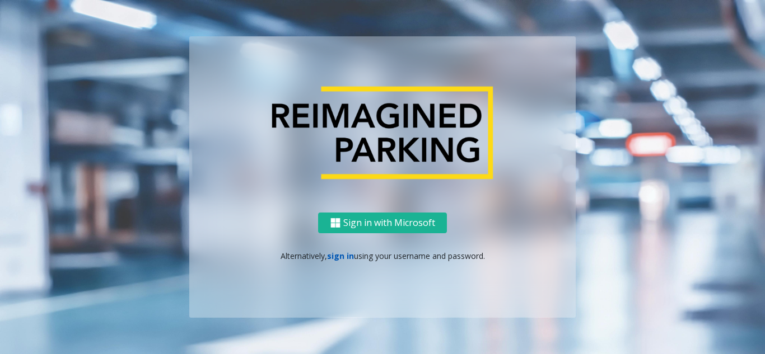
click at [343, 254] on link "sign in" at bounding box center [340, 256] width 27 height 11
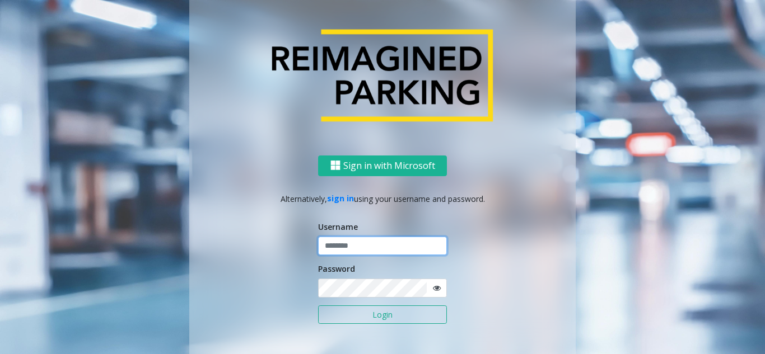
click at [344, 242] on input "text" at bounding box center [382, 246] width 129 height 19
type input "*********"
click at [318, 306] on button "Login" at bounding box center [382, 315] width 129 height 19
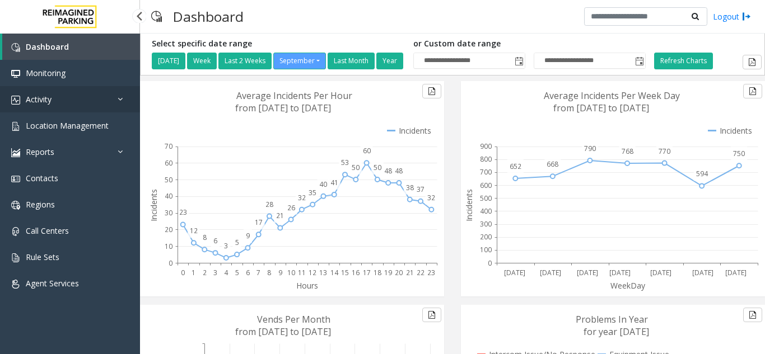
click at [89, 104] on link "Activity" at bounding box center [70, 99] width 140 height 26
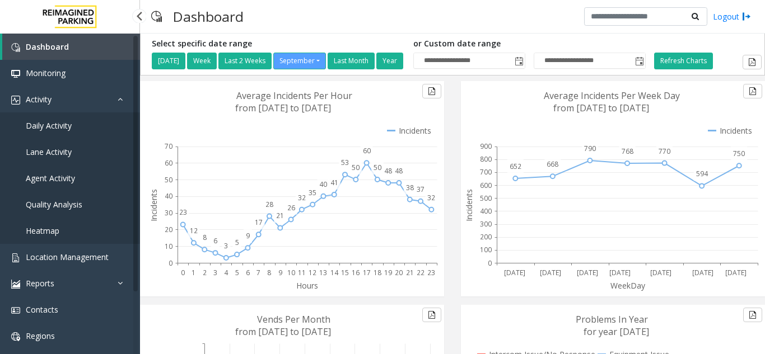
click at [85, 128] on link "Daily Activity" at bounding box center [70, 126] width 140 height 26
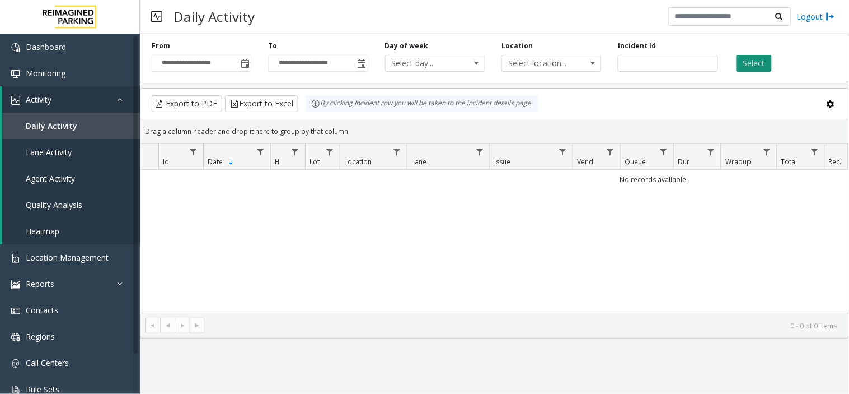
click at [745, 58] on button "Select" at bounding box center [754, 63] width 35 height 17
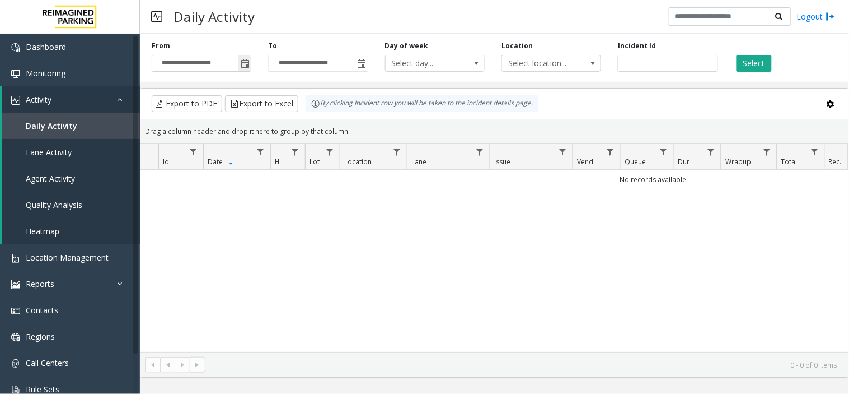
click at [249, 66] on span "Toggle popup" at bounding box center [245, 63] width 9 height 9
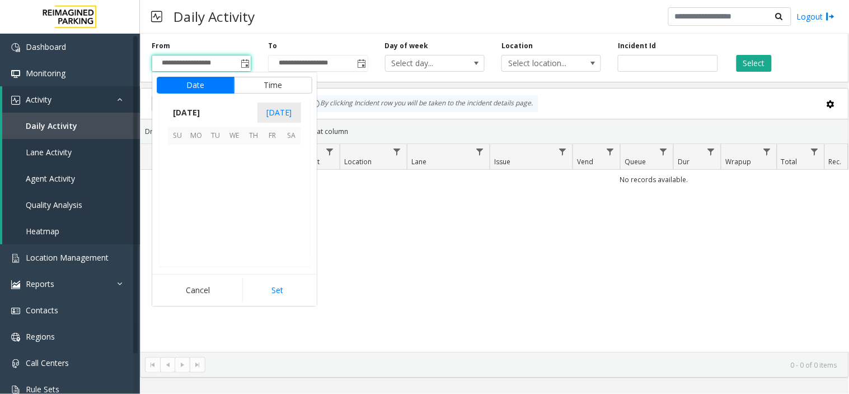
scroll to position [200878, 0]
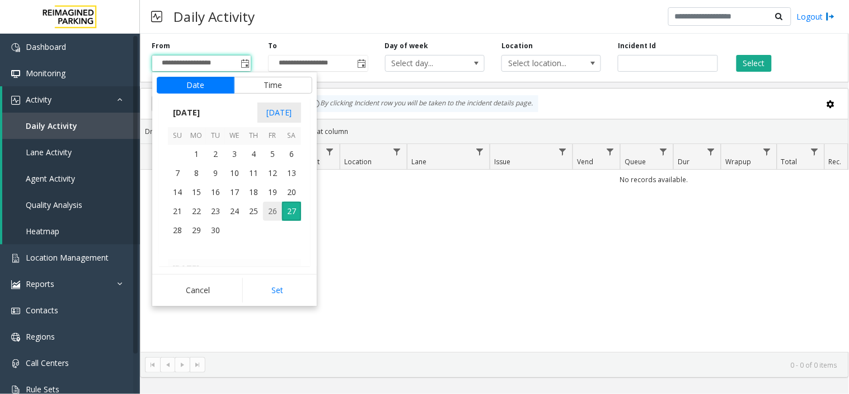
click at [271, 209] on span "26" at bounding box center [272, 211] width 19 height 19
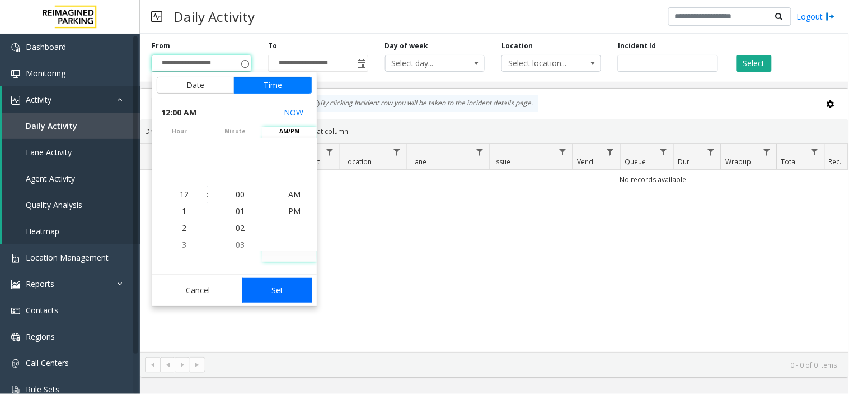
click at [300, 284] on button "Set" at bounding box center [277, 290] width 71 height 25
type input "**********"
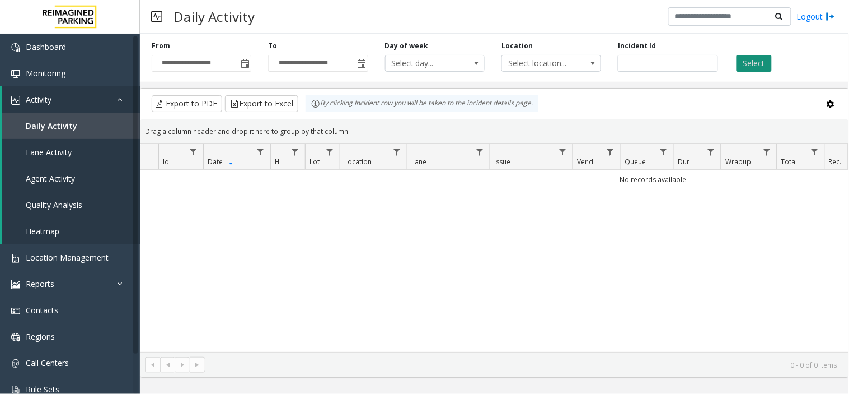
click at [737, 66] on button "Select" at bounding box center [754, 63] width 35 height 17
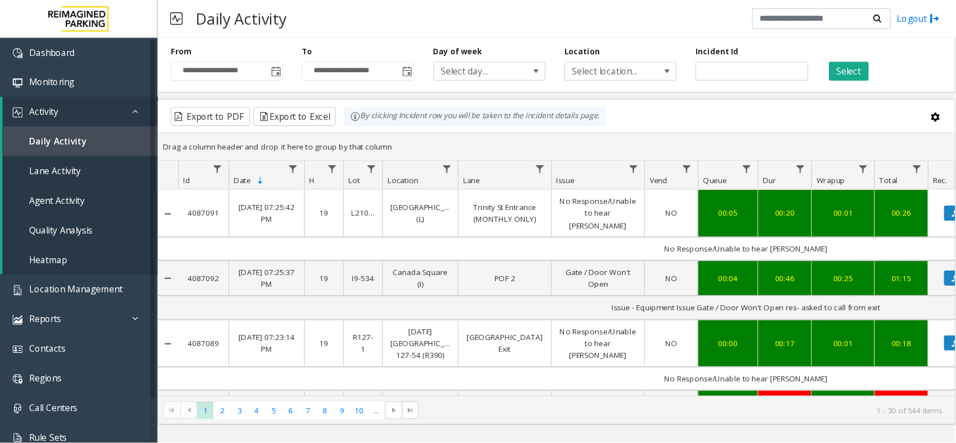
scroll to position [0, 180]
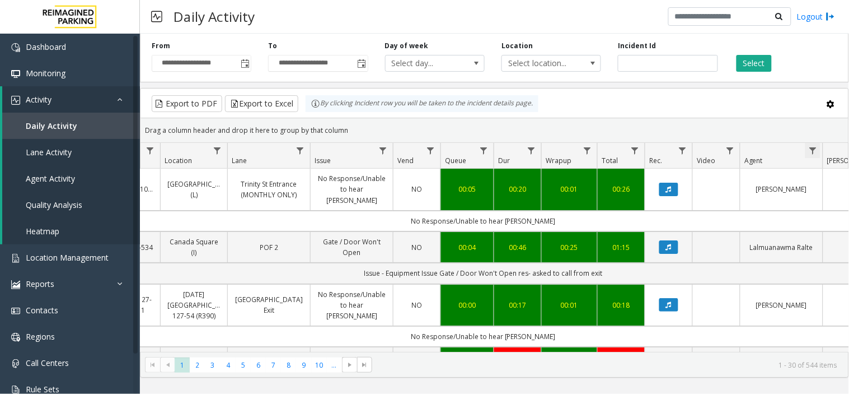
click at [764, 154] on span "Data table" at bounding box center [812, 150] width 9 height 9
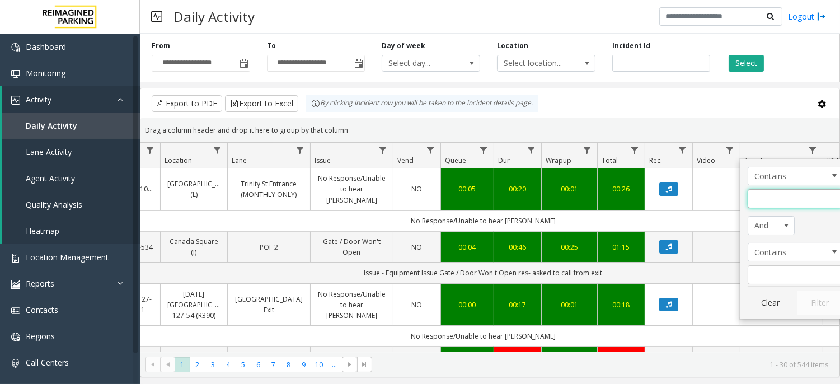
click at [764, 202] on input "Agent Filter" at bounding box center [795, 198] width 95 height 19
type input "*******"
click button "Filter" at bounding box center [820, 303] width 46 height 25
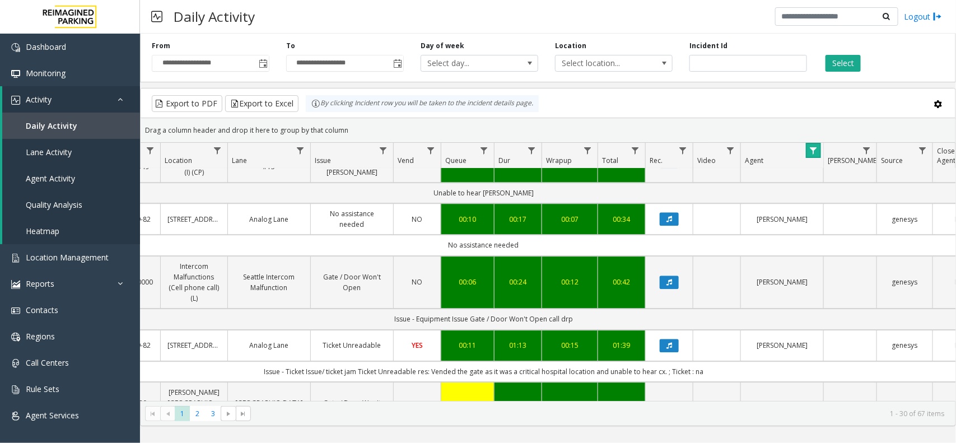
scroll to position [1495, 180]
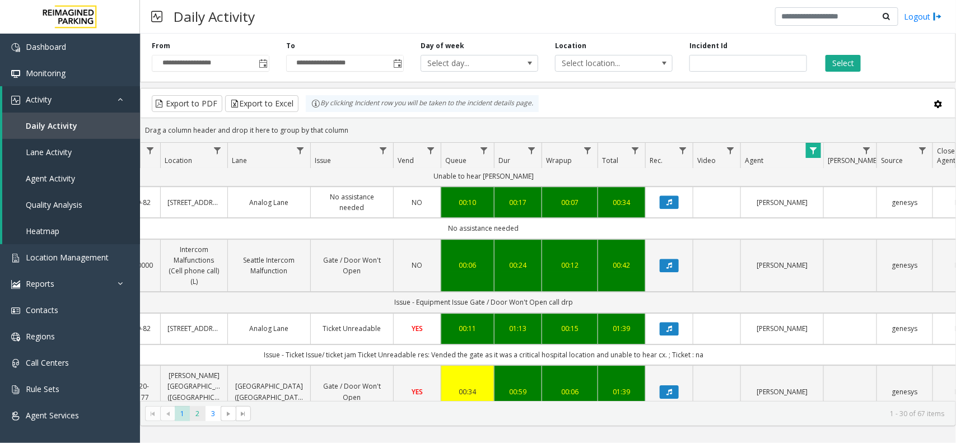
click at [200, 354] on span "2" at bounding box center [197, 413] width 15 height 15
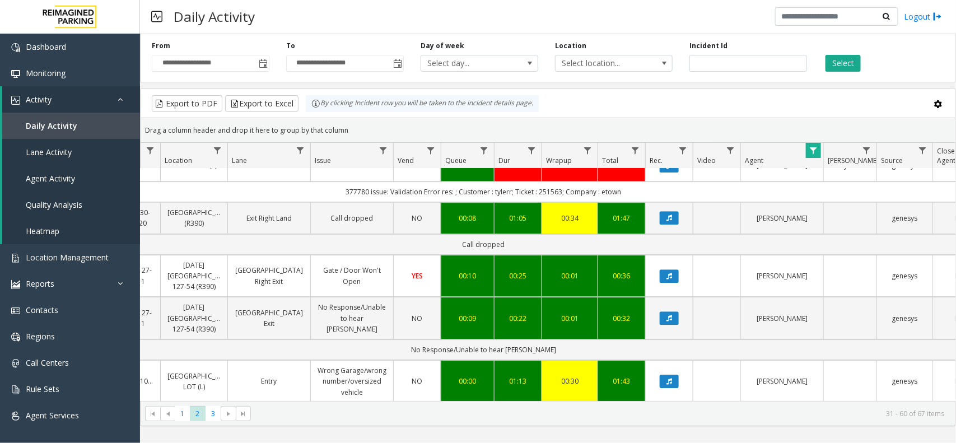
scroll to position [1495, 180]
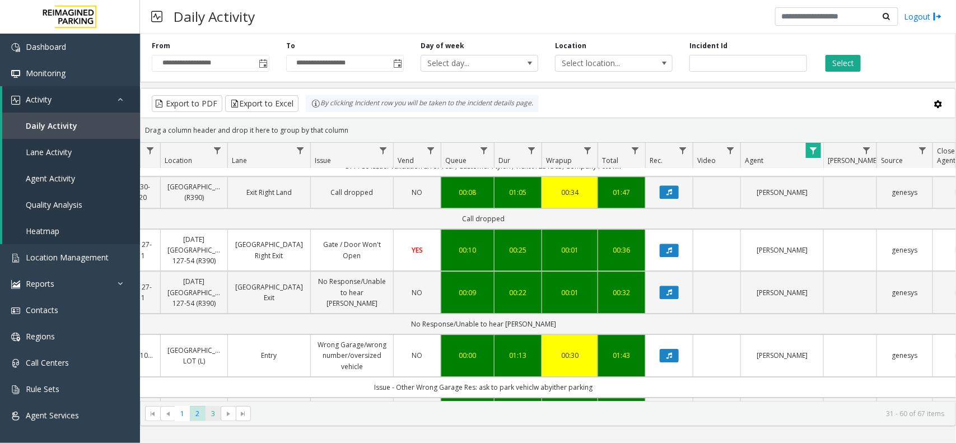
click at [217, 354] on span "3" at bounding box center [212, 413] width 15 height 15
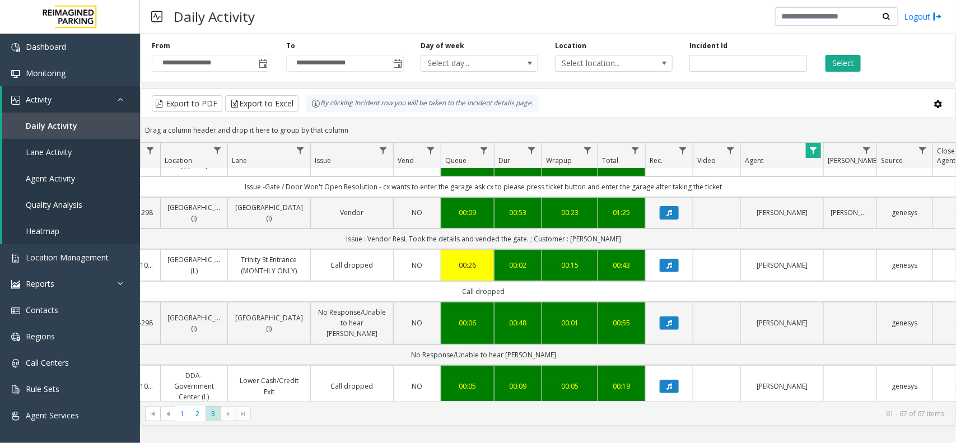
scroll to position [191, 180]
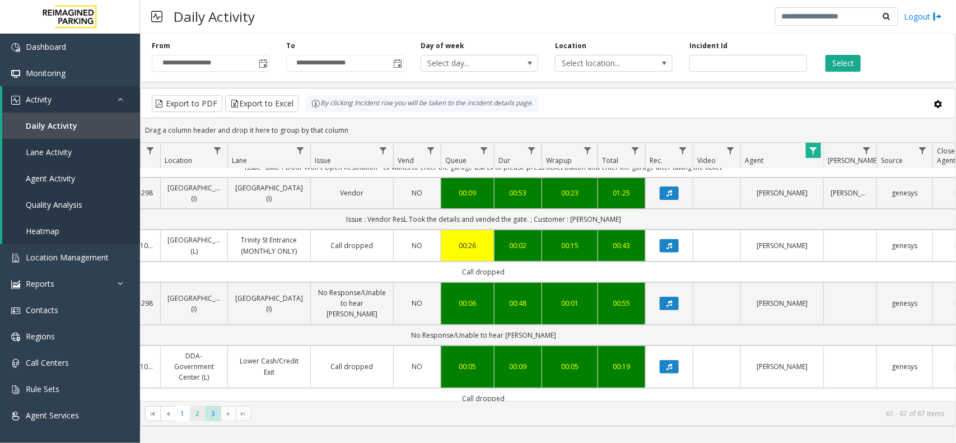
click at [196, 354] on span "2" at bounding box center [197, 413] width 15 height 15
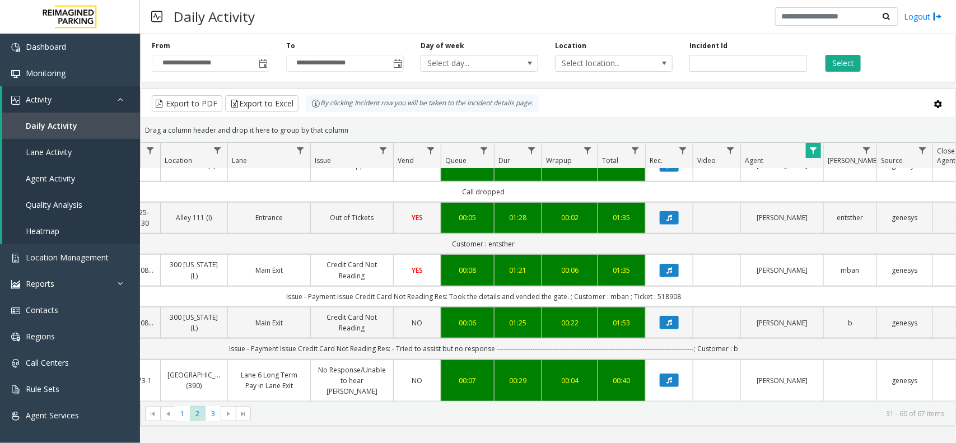
scroll to position [420, 180]
